Goal: Obtain resource: Download file/media

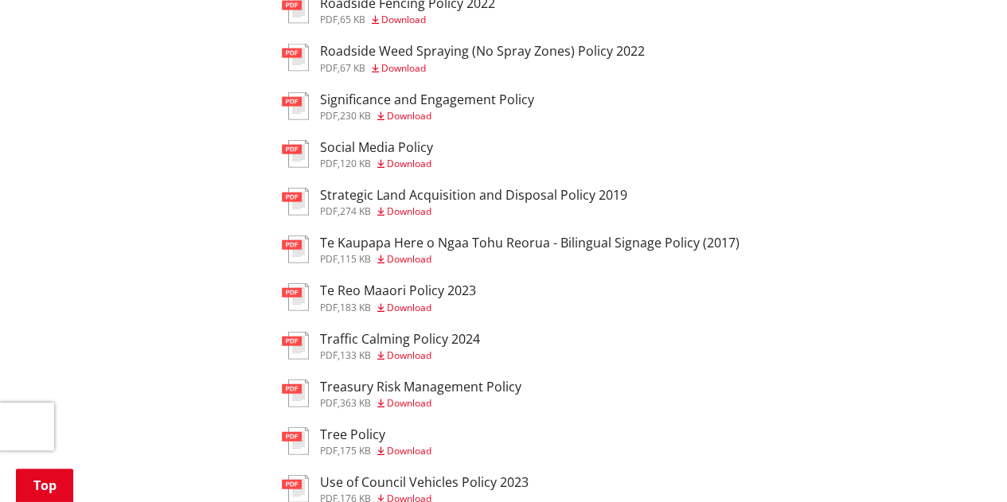
scroll to position [1830, 0]
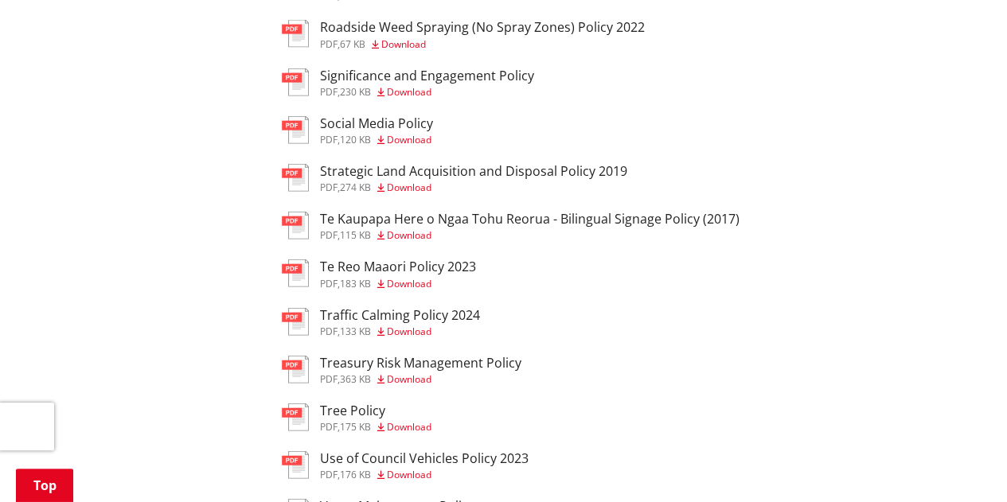
click at [406, 275] on h3 "Te Reo Maaori Policy 2023" at bounding box center [398, 266] width 156 height 15
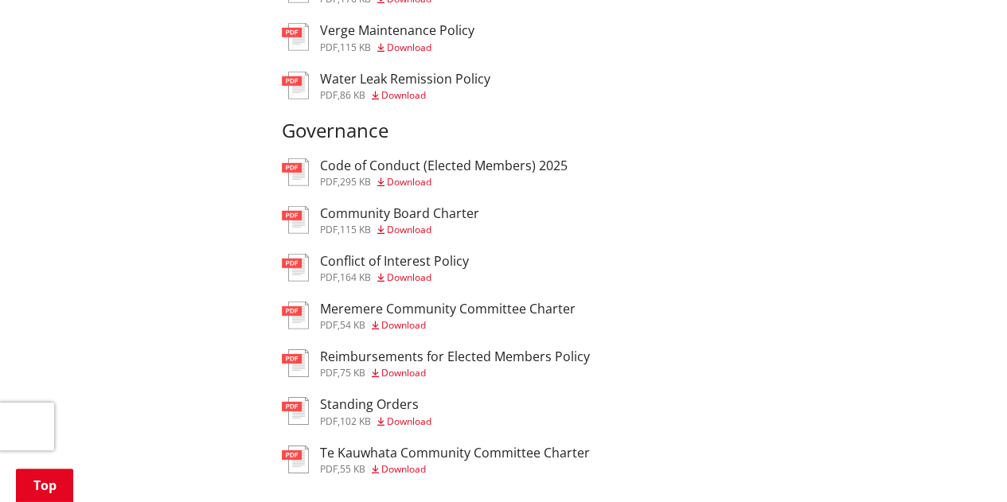
scroll to position [2308, 0]
click at [415, 187] on span "Download" at bounding box center [409, 180] width 45 height 14
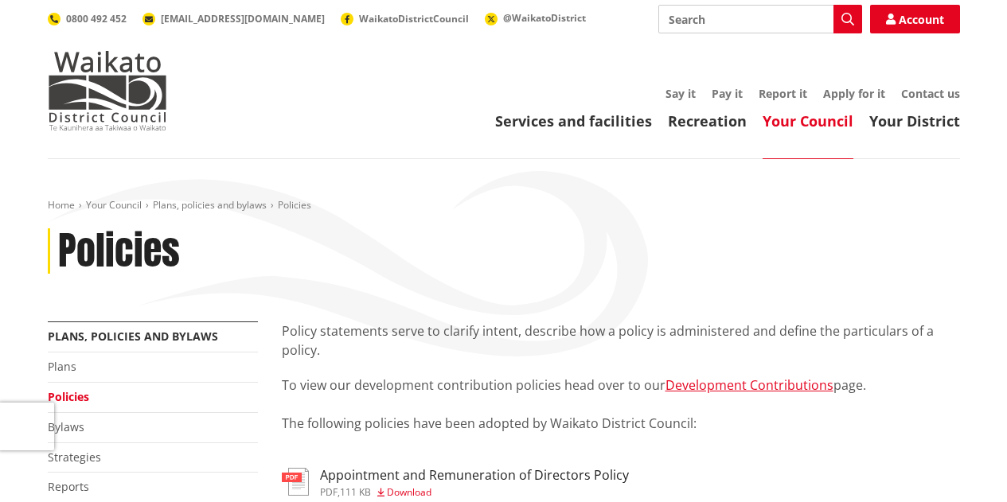
scroll to position [2308, 0]
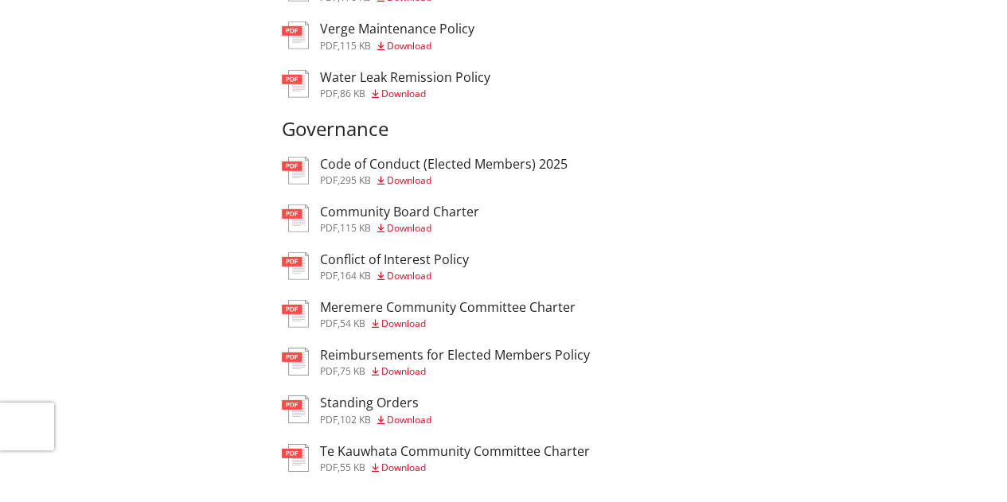
click at [421, 233] on div "Community Board Charter pdf , 115 KB Download" at bounding box center [399, 219] width 159 height 29
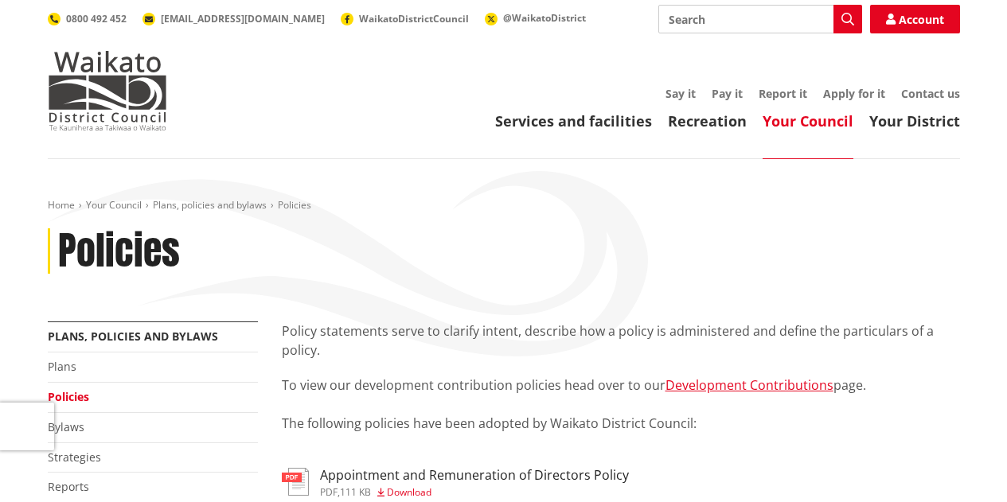
scroll to position [2308, 0]
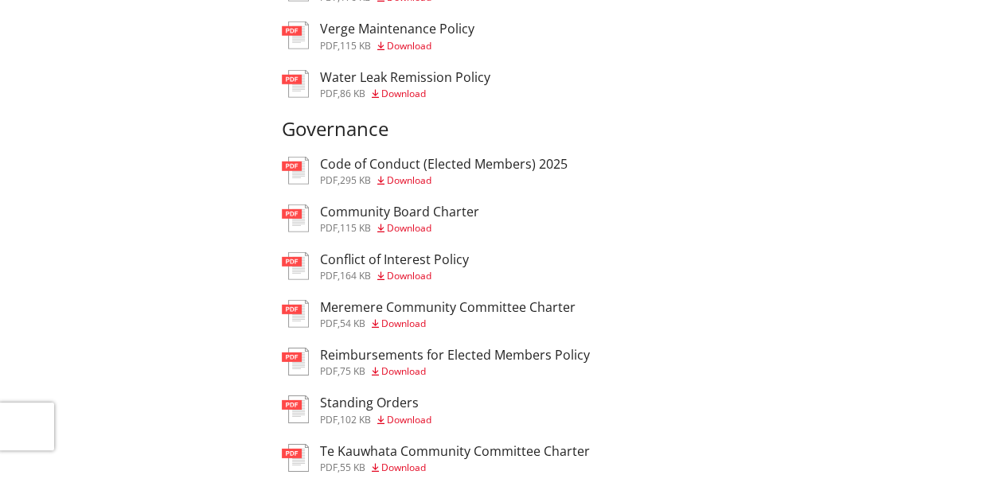
click at [419, 267] on h3 "Conflict of Interest Policy" at bounding box center [394, 259] width 149 height 15
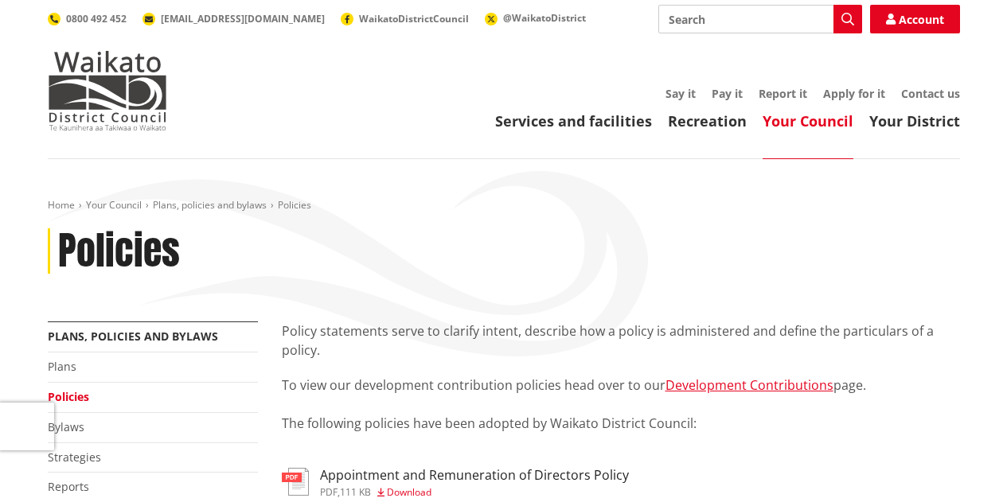
scroll to position [2308, 0]
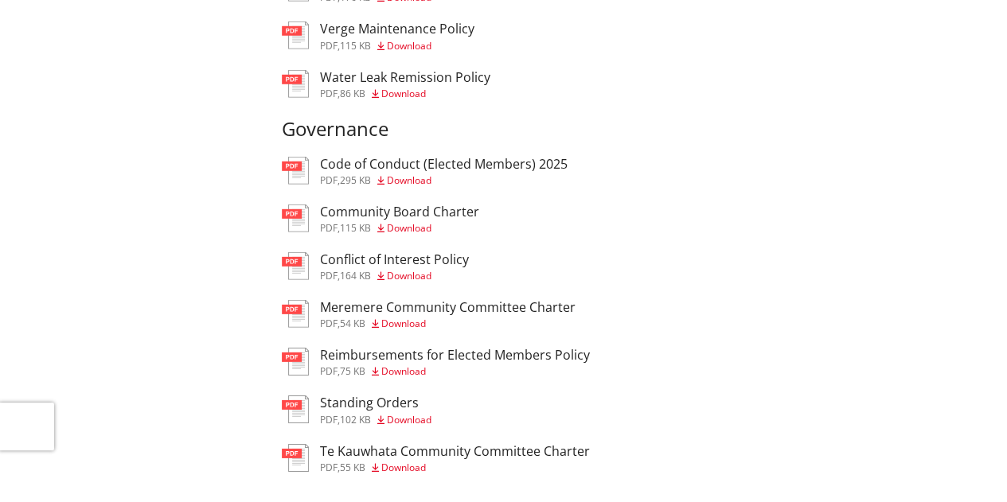
click at [399, 378] on span "Download" at bounding box center [403, 371] width 45 height 14
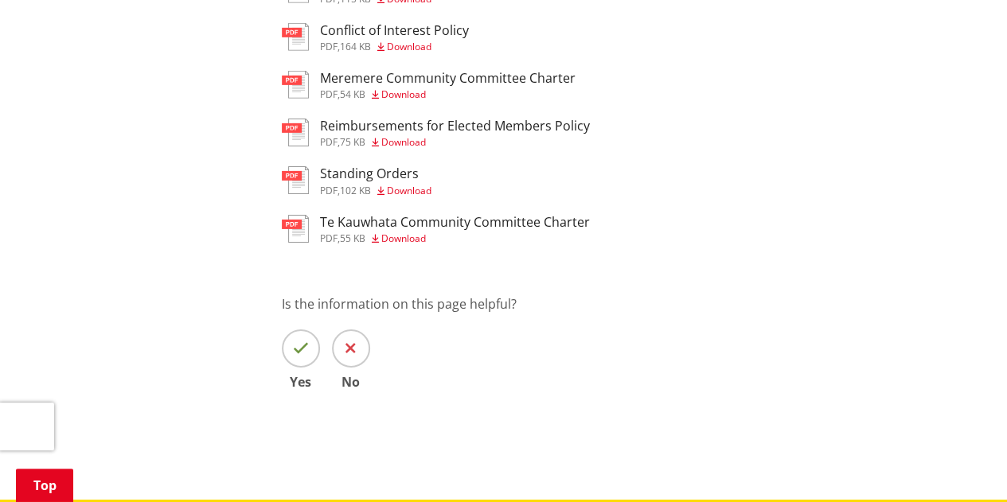
scroll to position [2546, 0]
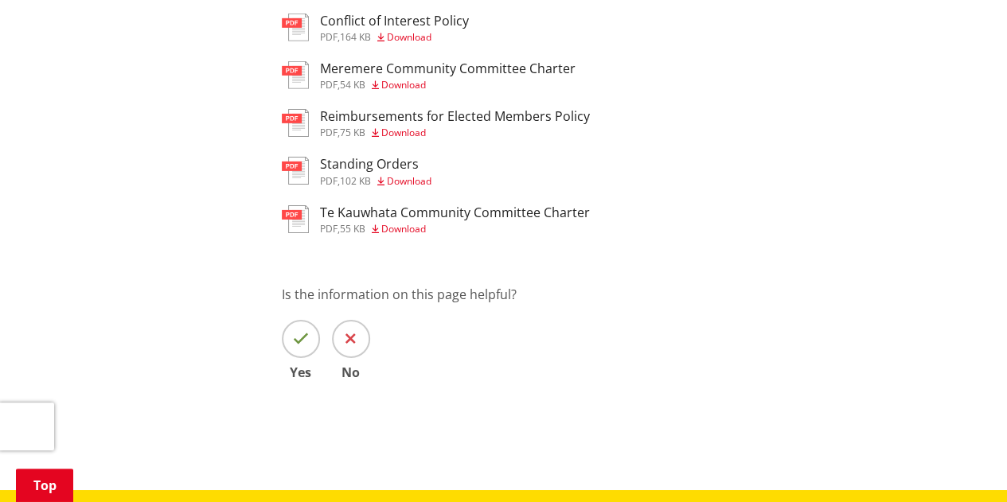
click at [416, 188] on span "Download" at bounding box center [409, 181] width 45 height 14
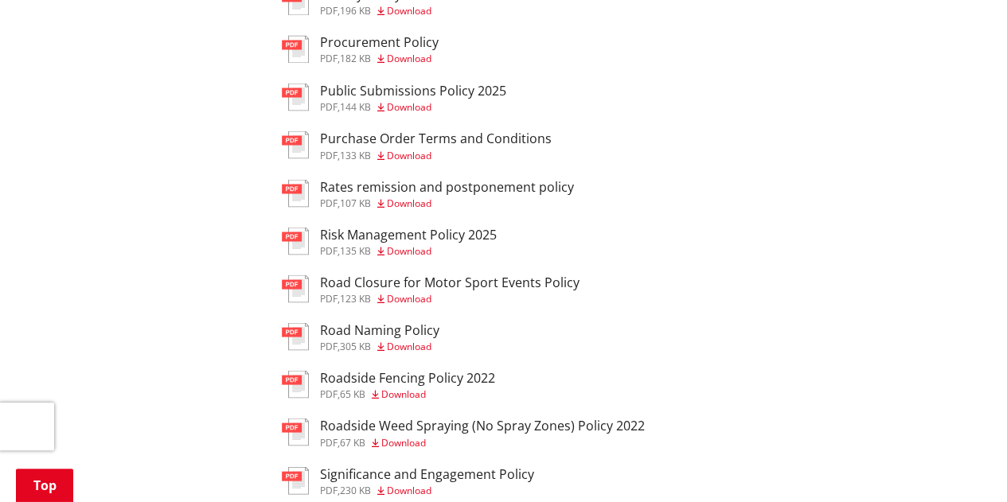
scroll to position [1353, 0]
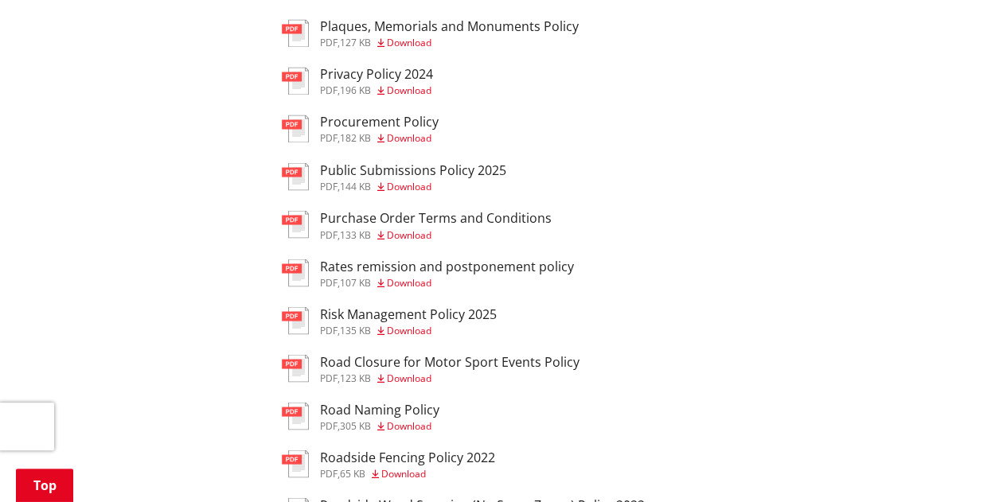
click at [419, 177] on h3 "Public Submissions Policy 2025" at bounding box center [413, 169] width 186 height 15
